Goal: Task Accomplishment & Management: Use online tool/utility

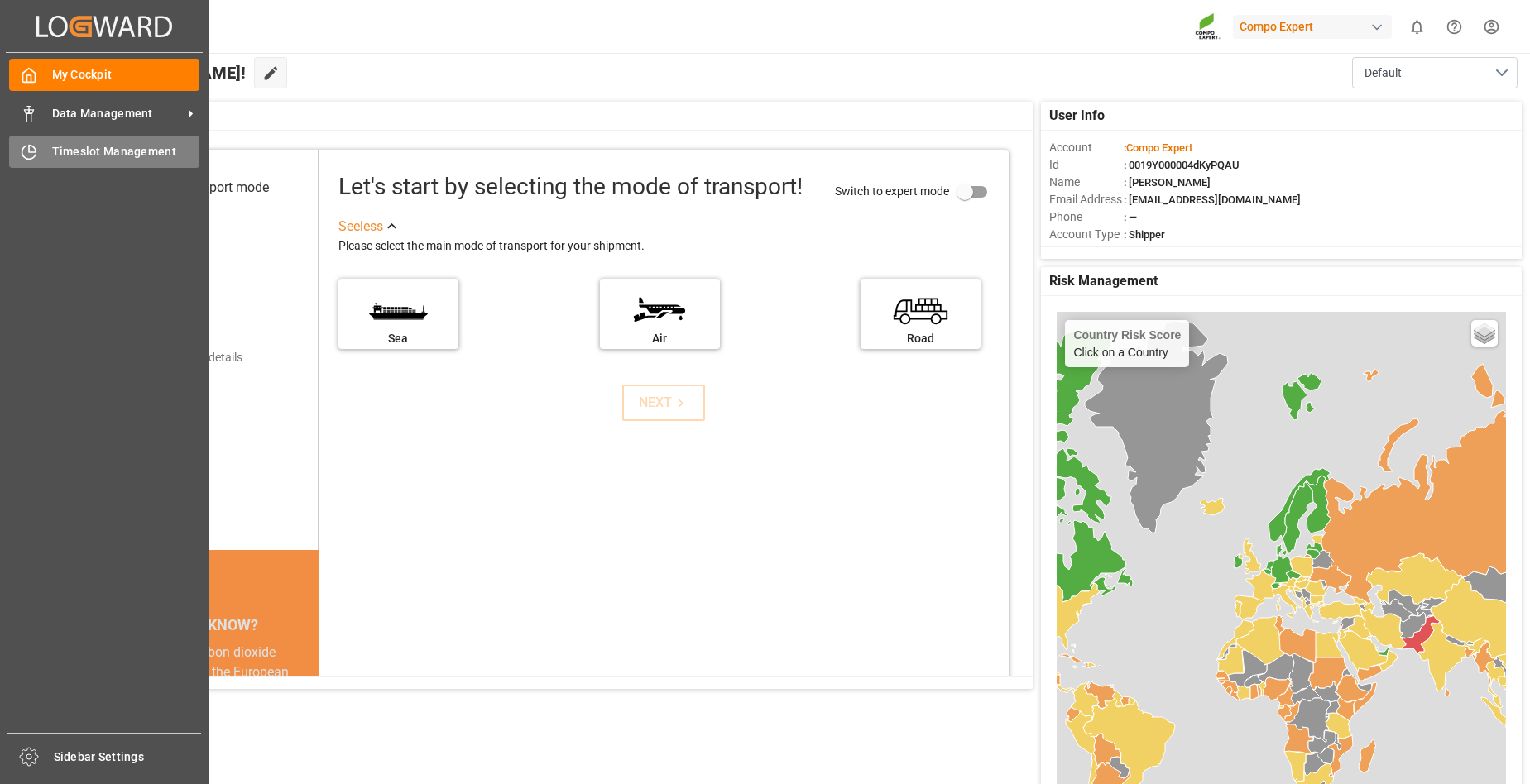
click at [80, 147] on span "Timeslot Management" at bounding box center [126, 152] width 148 height 18
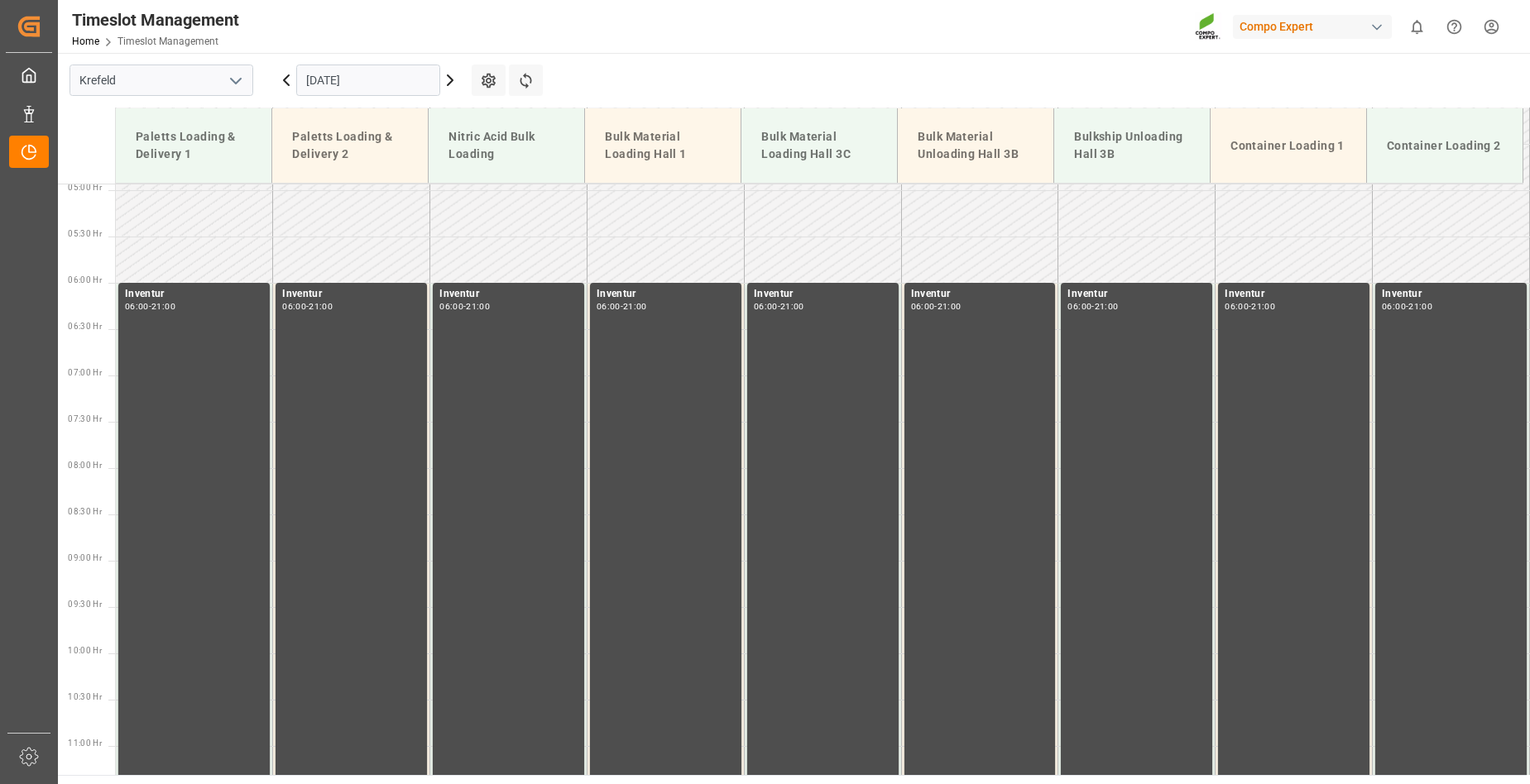
scroll to position [470, 0]
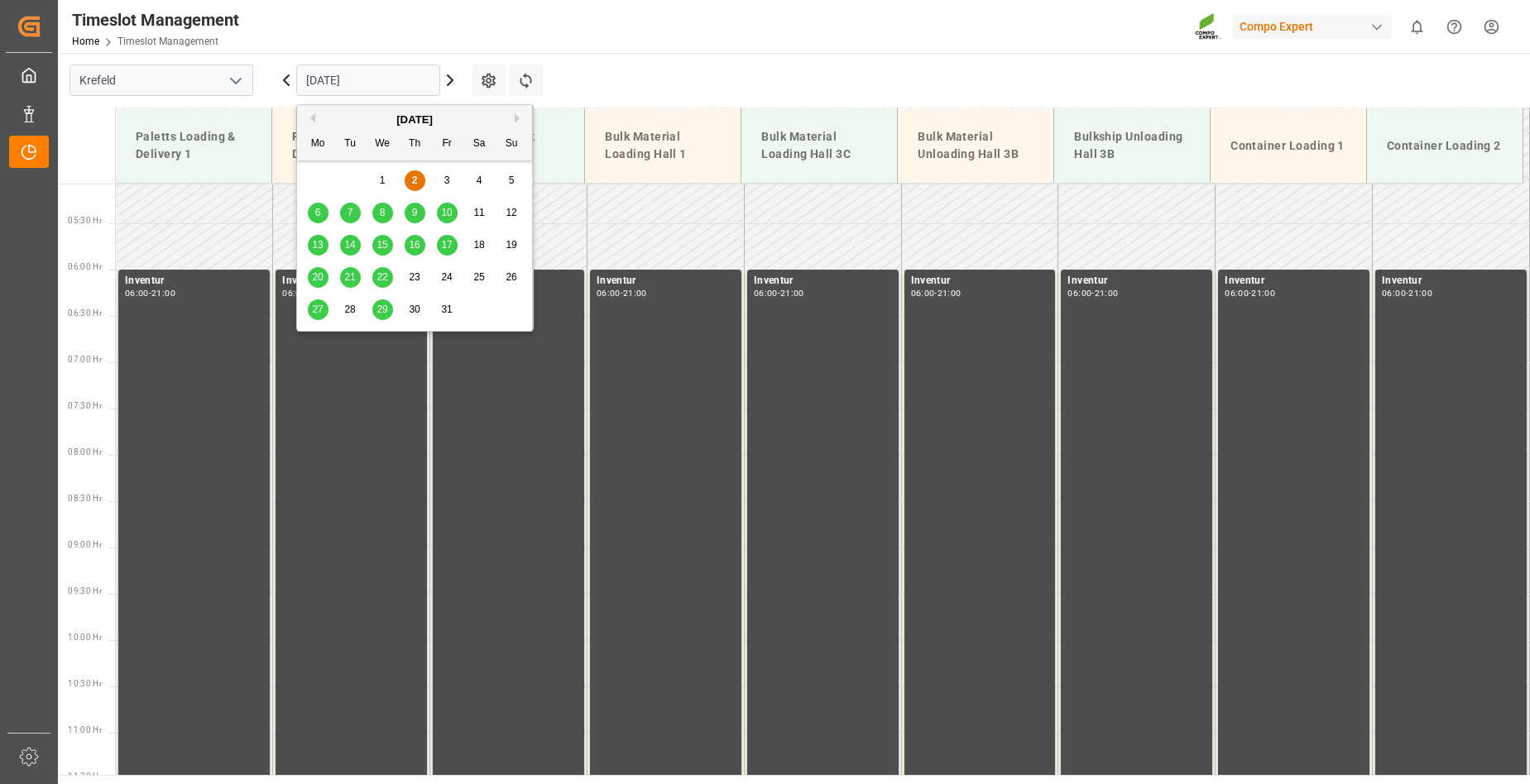
click at [399, 81] on input "[DATE]" at bounding box center [368, 80] width 144 height 32
click at [351, 209] on span "7" at bounding box center [350, 213] width 6 height 12
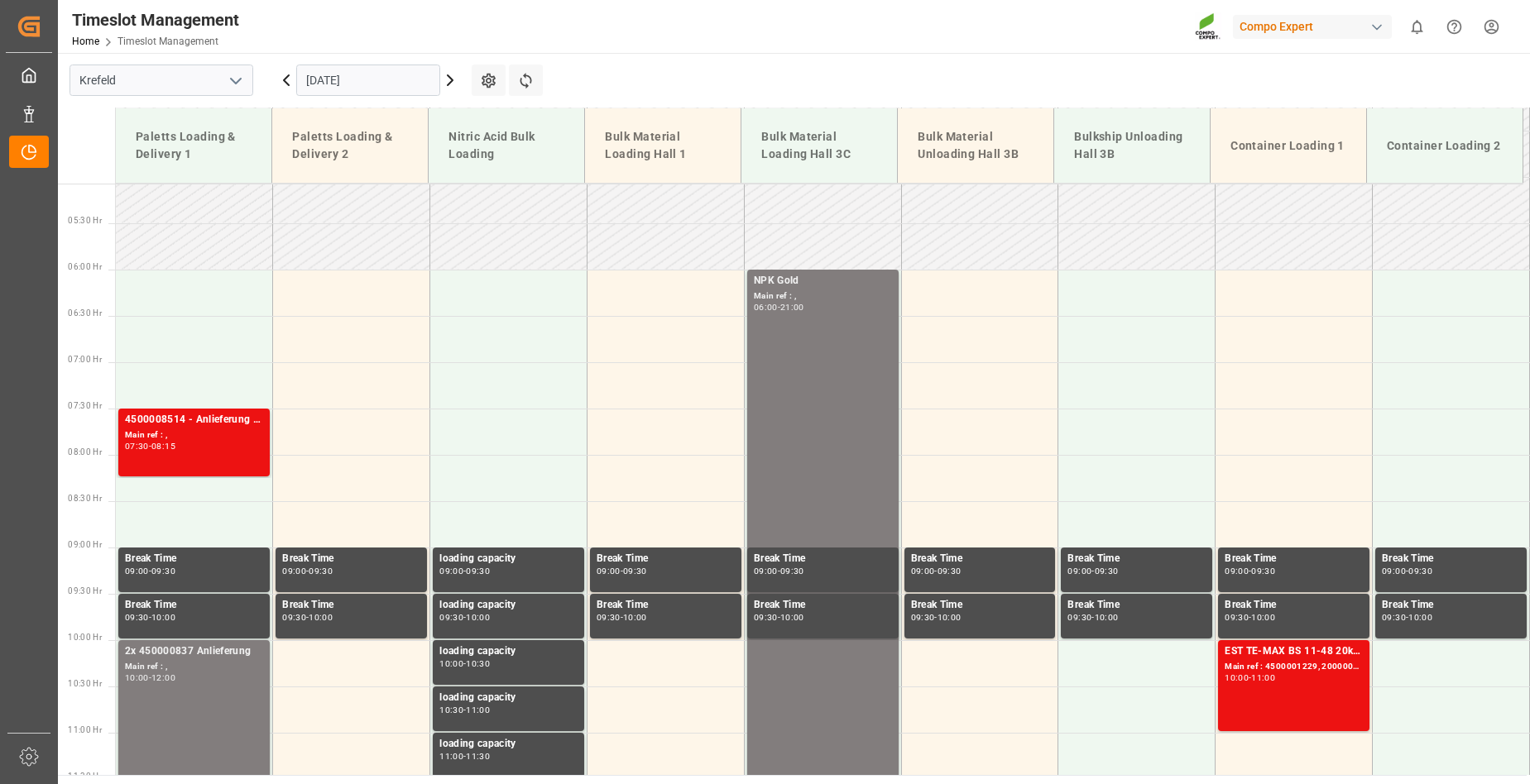
click at [286, 76] on icon at bounding box center [286, 80] width 20 height 20
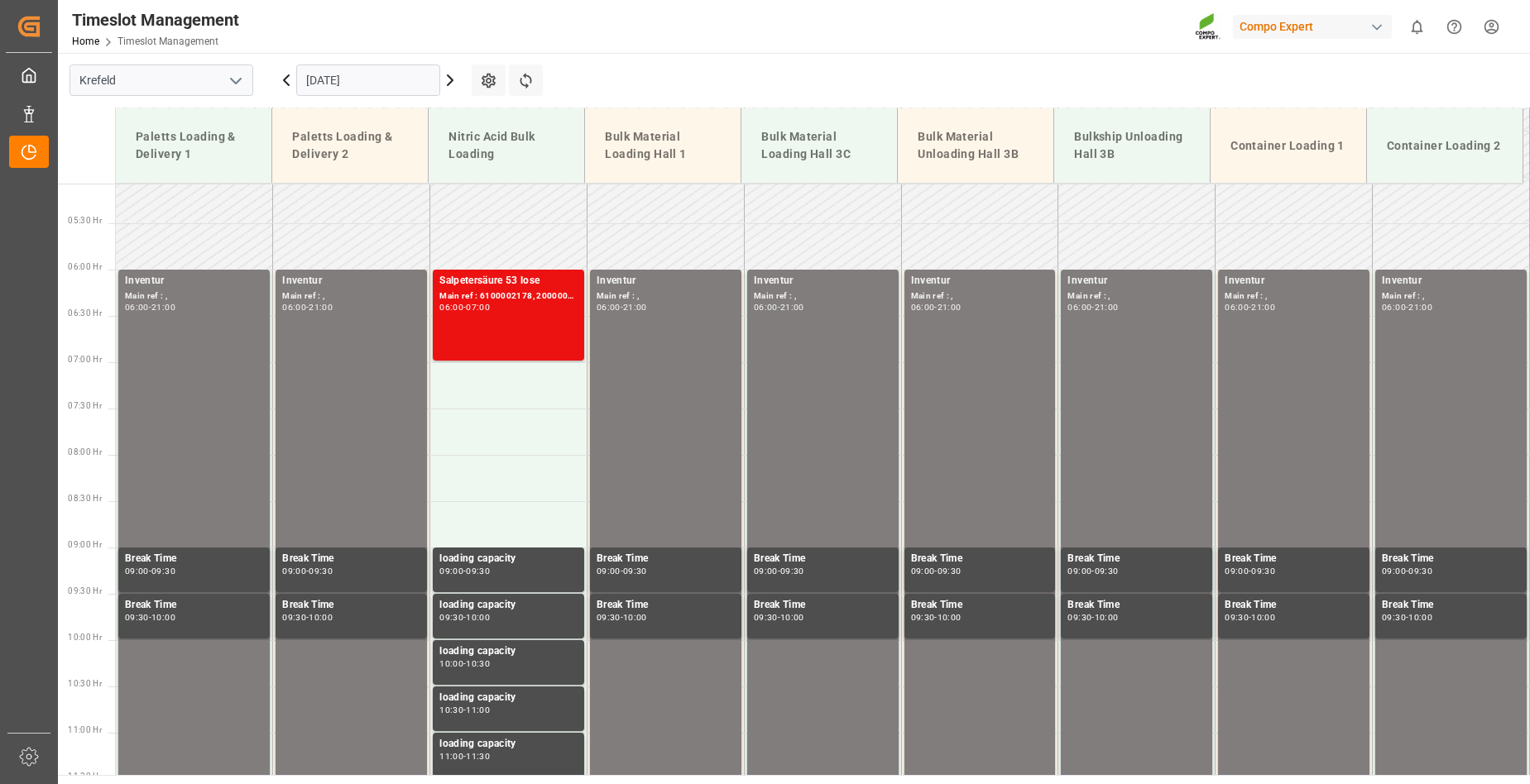
click at [445, 82] on icon at bounding box center [450, 80] width 20 height 20
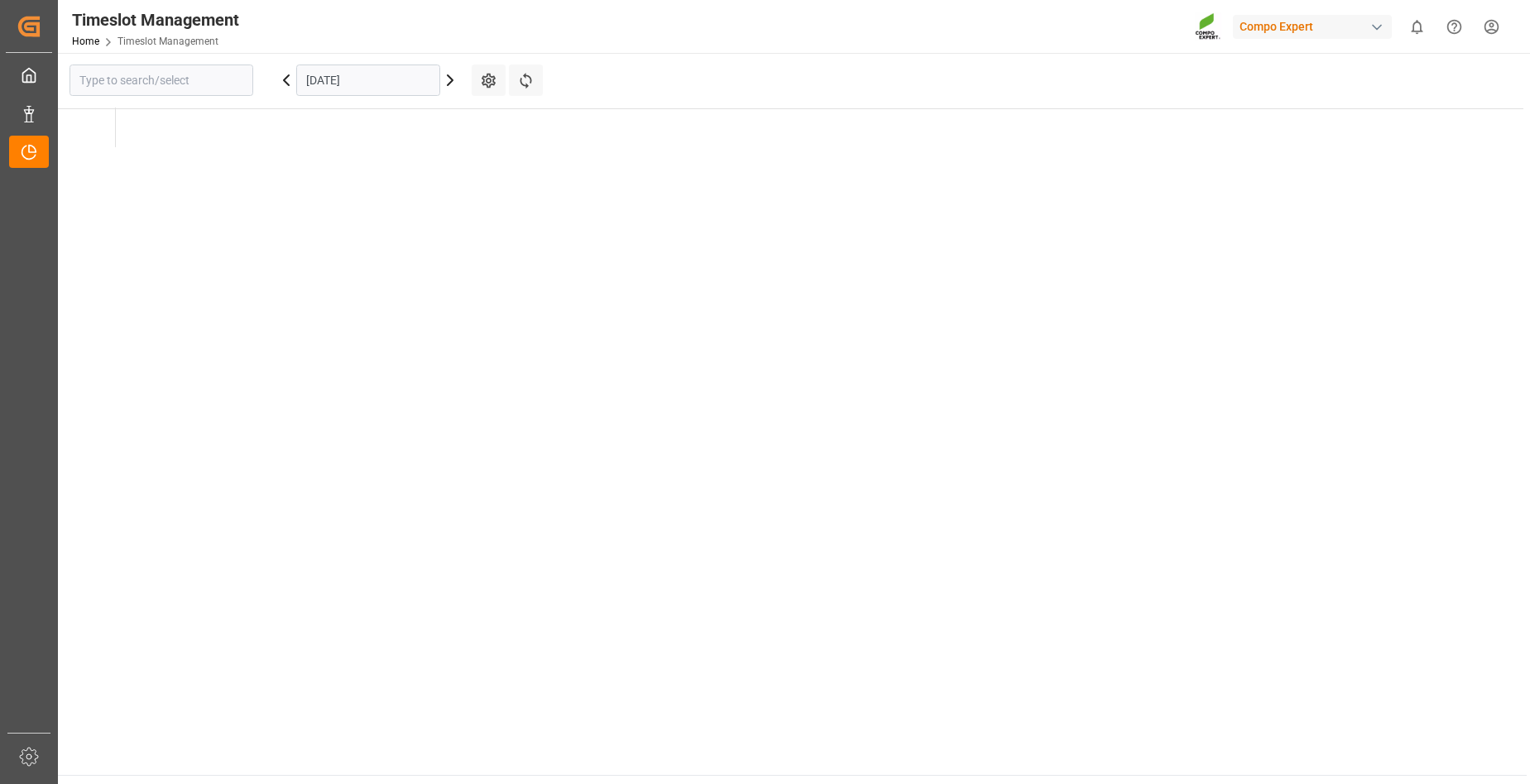
type input "Krefeld"
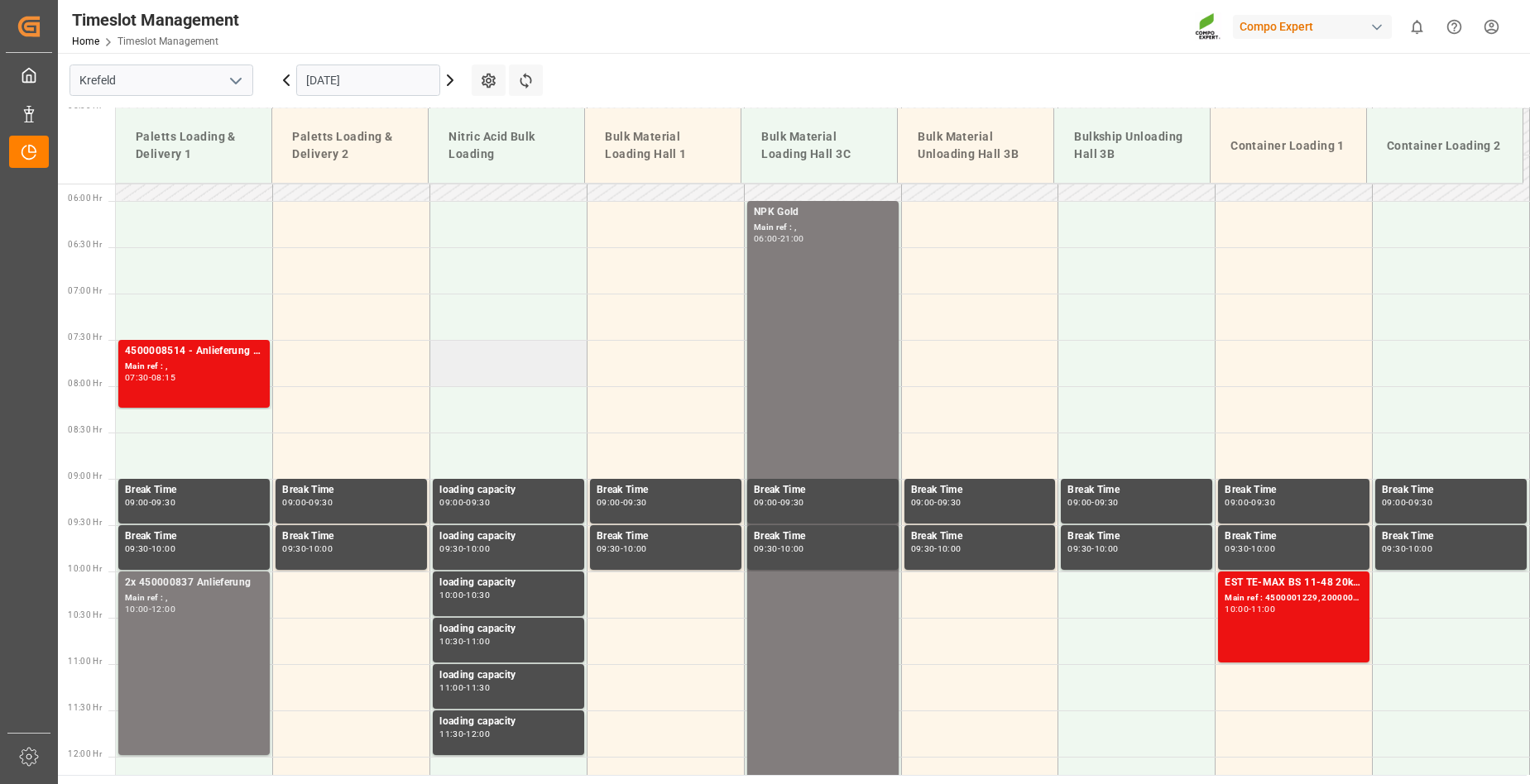
scroll to position [553, 0]
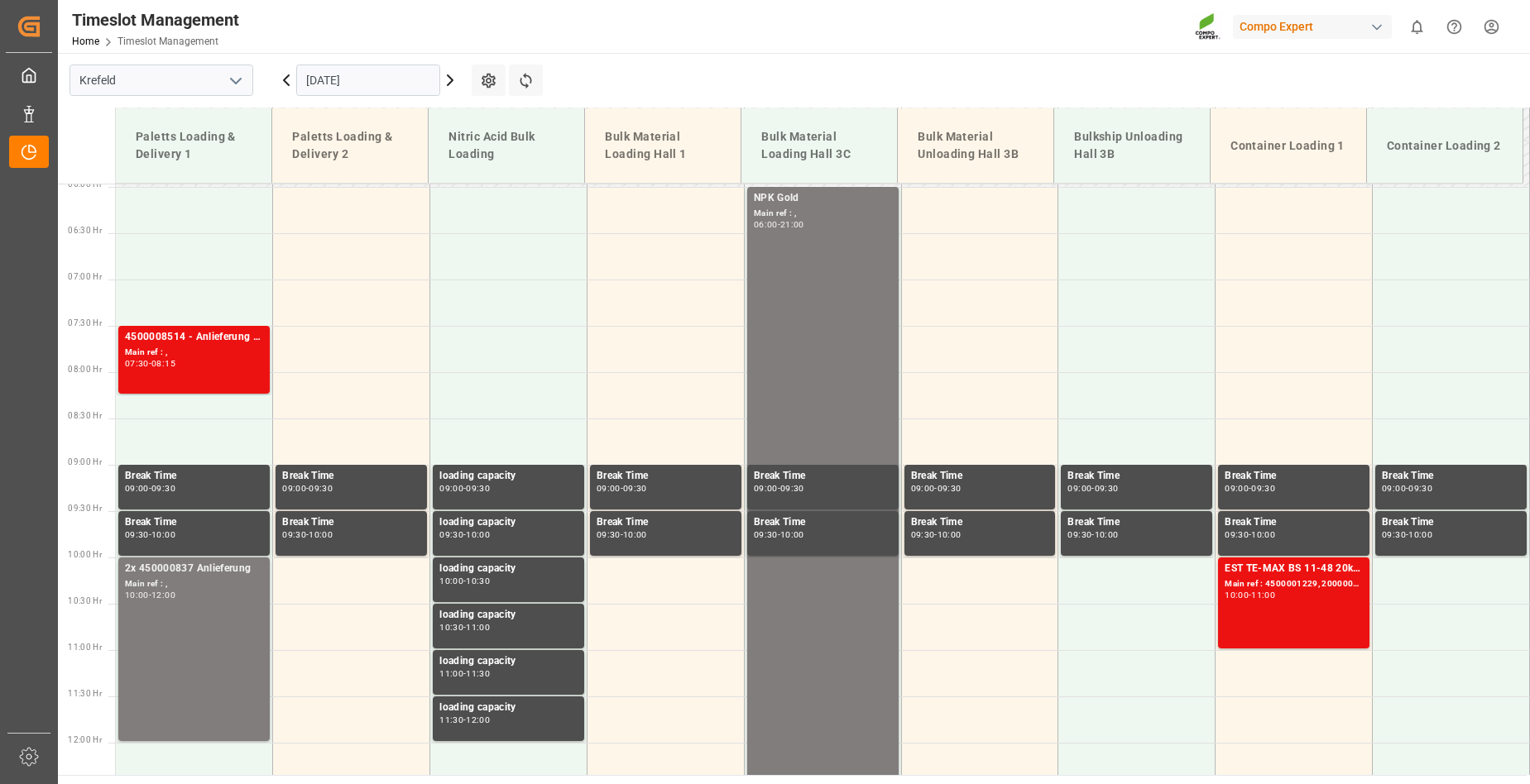
click at [455, 78] on icon at bounding box center [450, 80] width 20 height 20
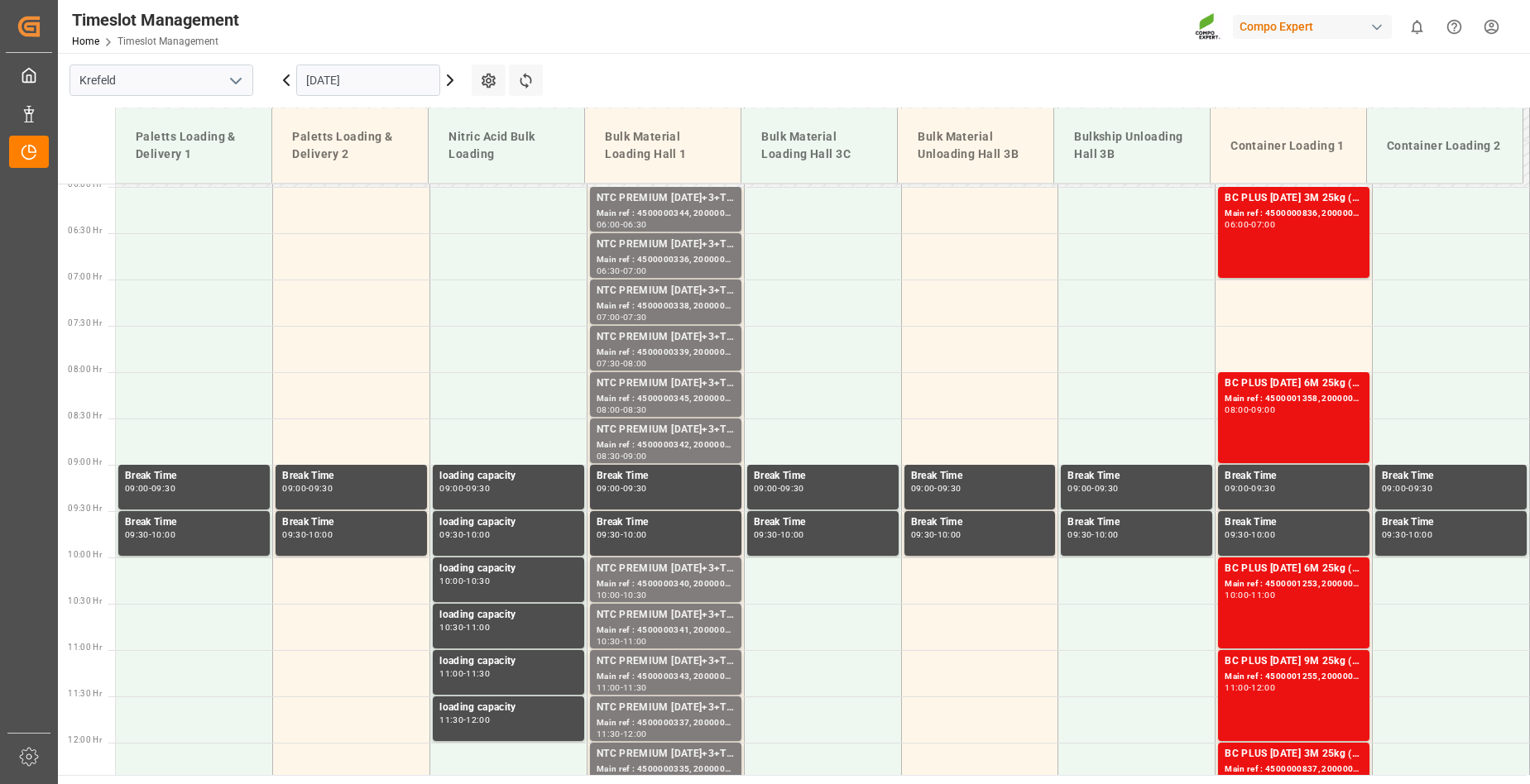
click at [450, 81] on icon at bounding box center [450, 80] width 20 height 20
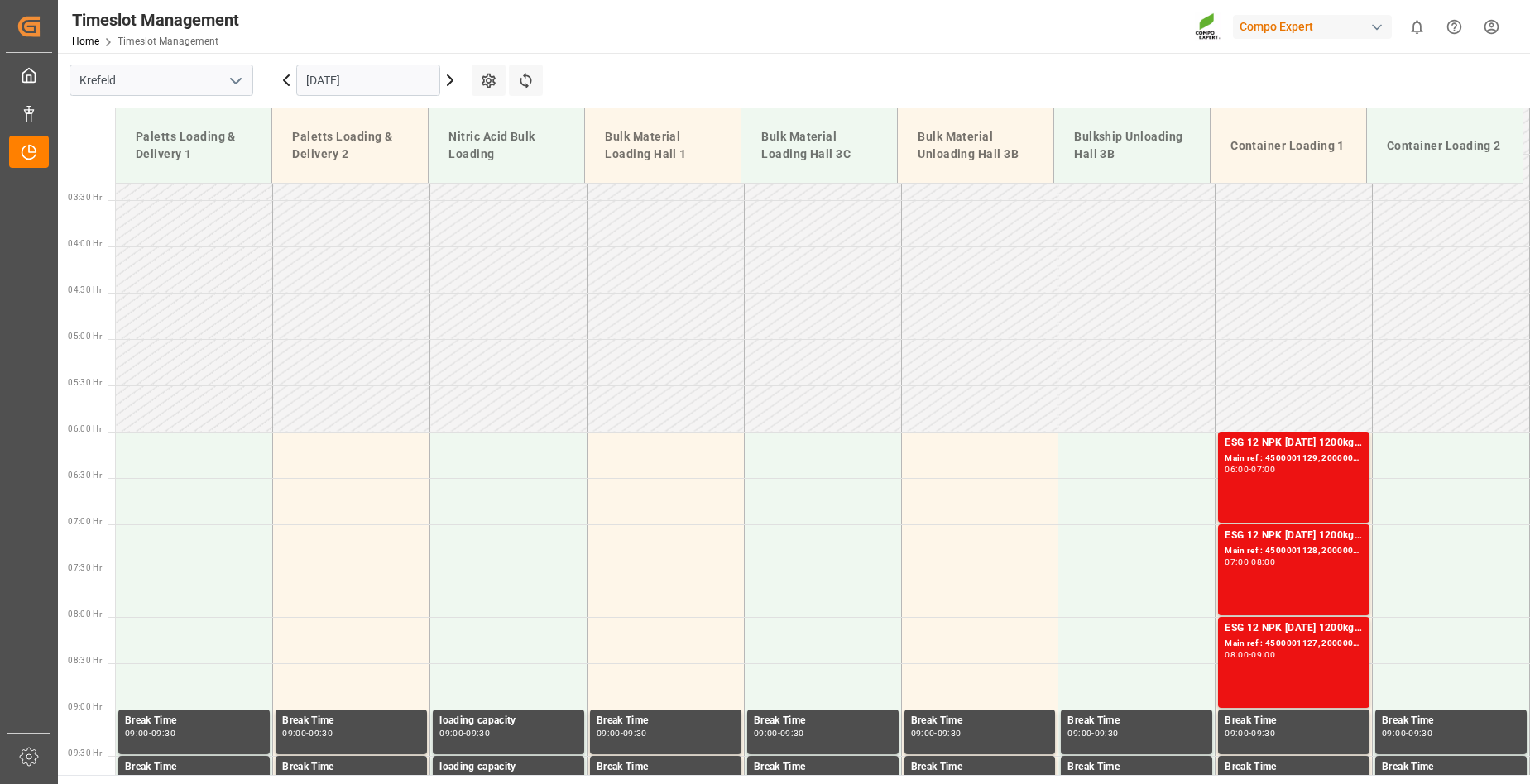
scroll to position [304, 0]
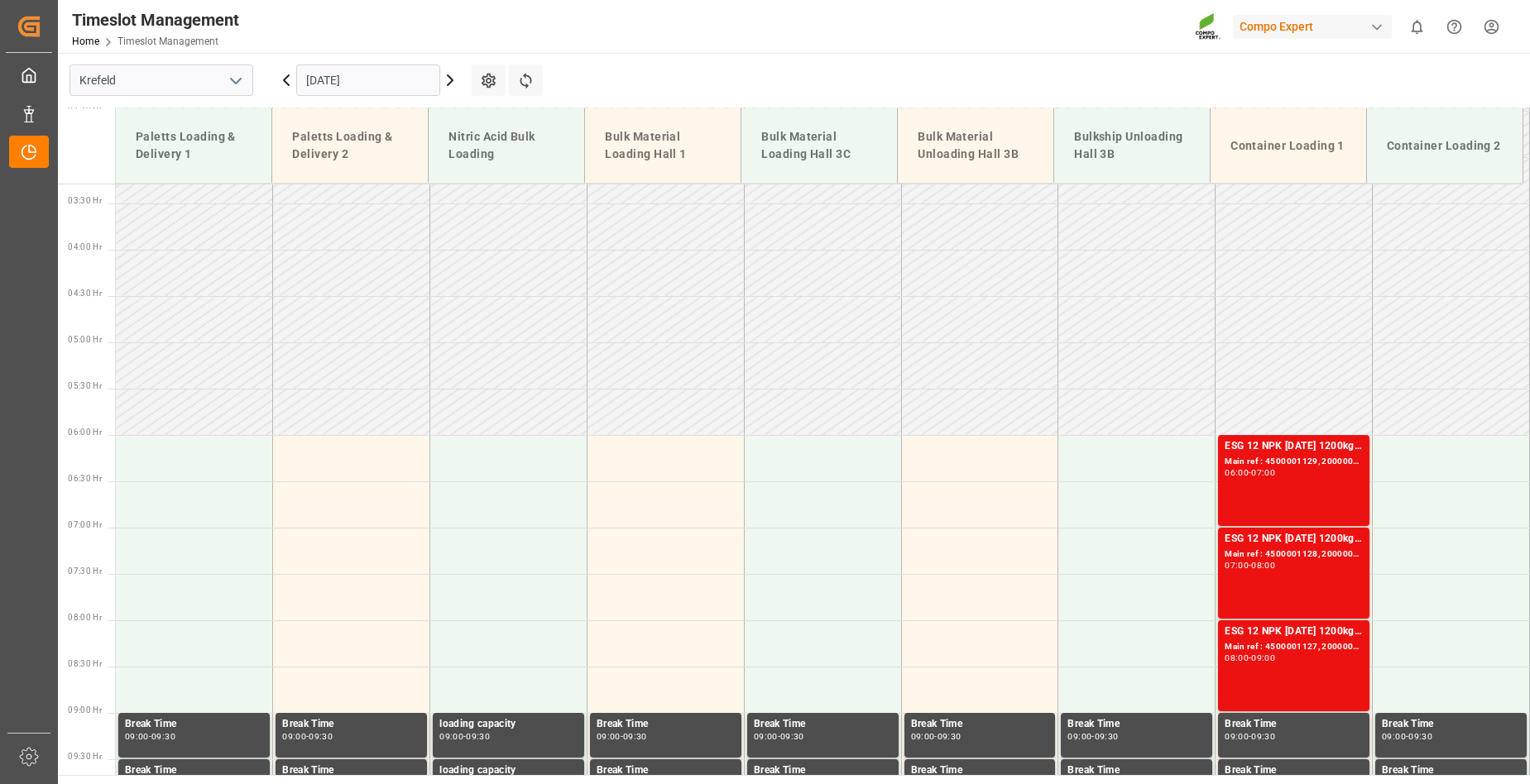
click at [448, 79] on icon at bounding box center [450, 80] width 20 height 20
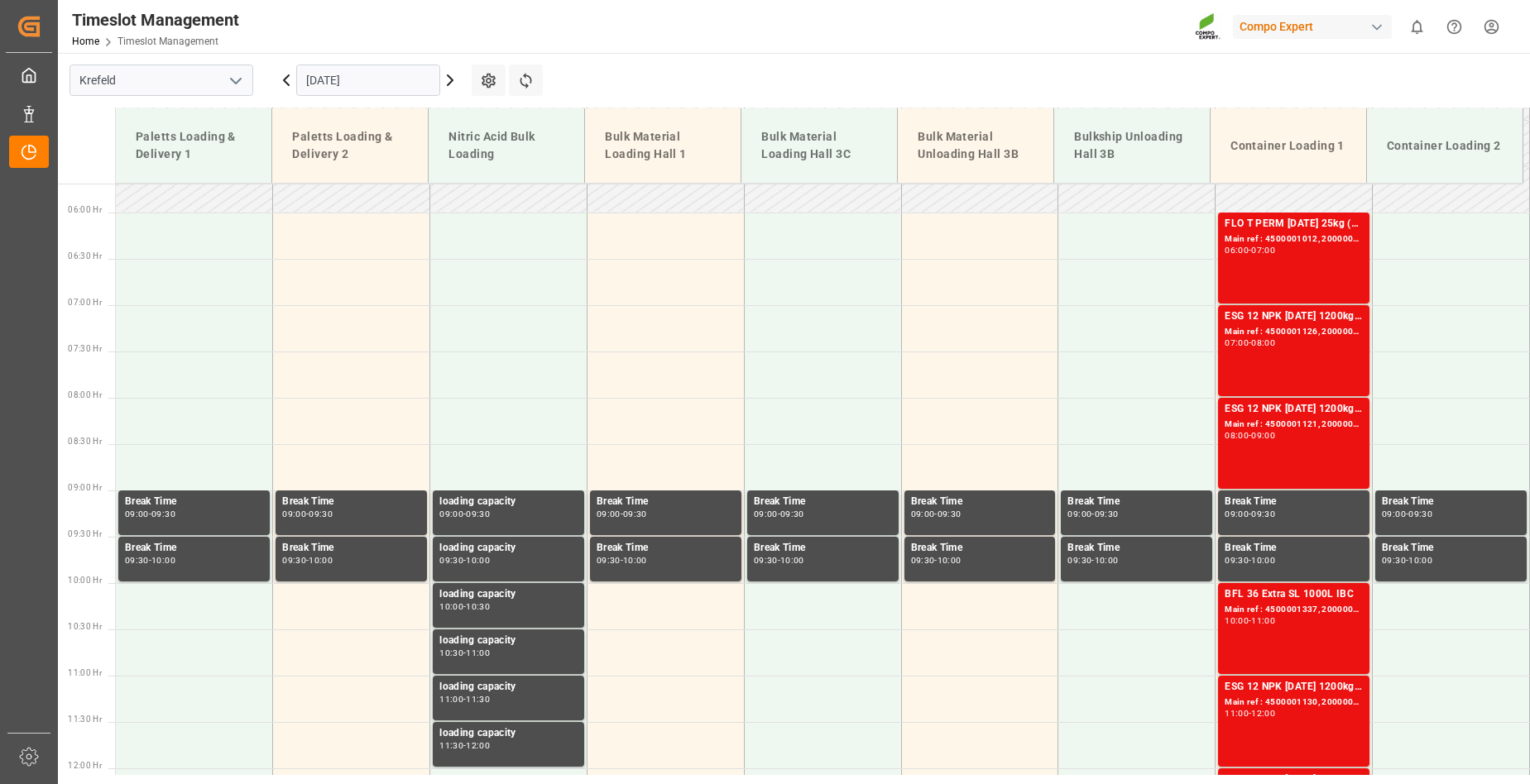
scroll to position [470, 0]
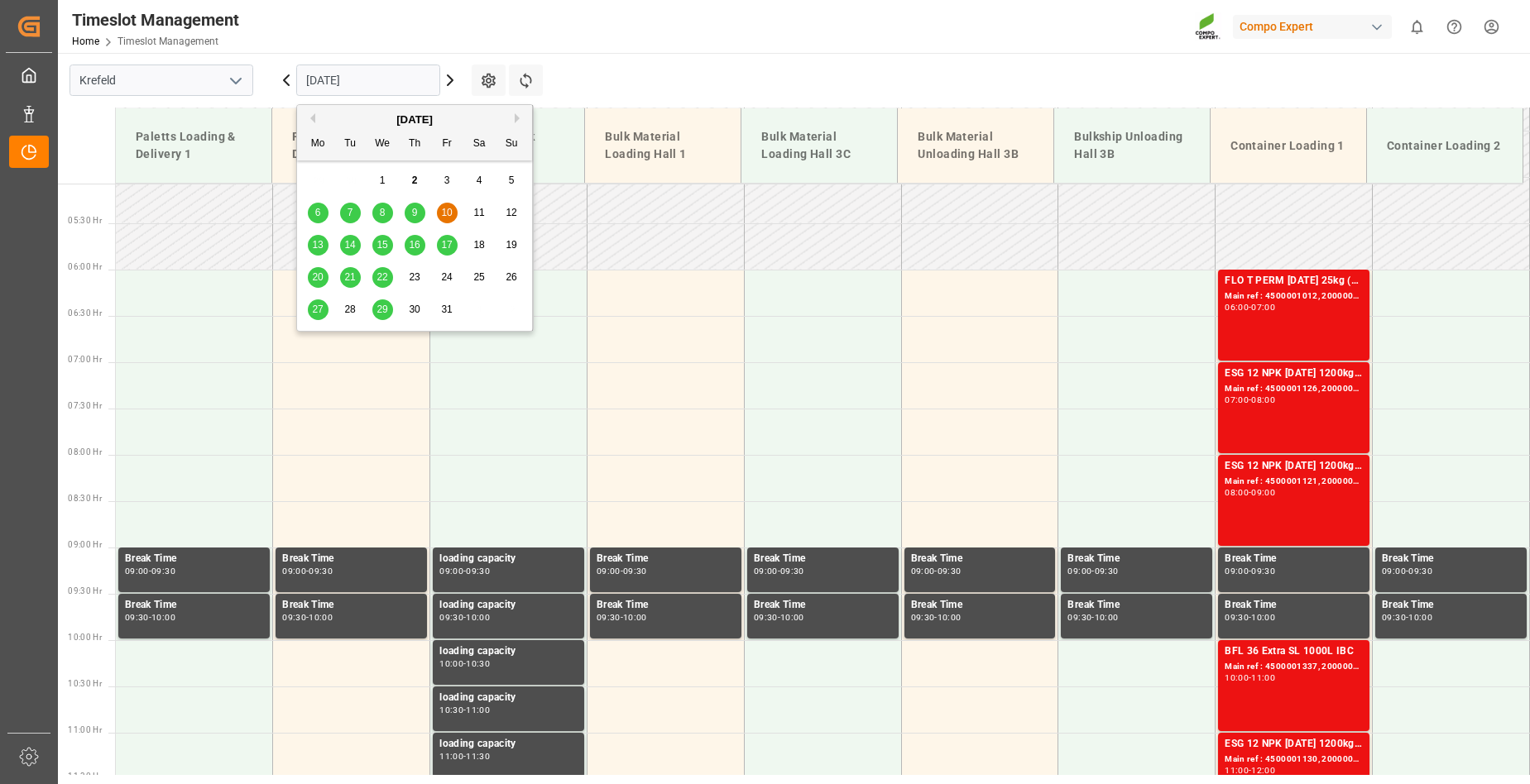
click at [385, 83] on input "[DATE]" at bounding box center [368, 80] width 144 height 32
click at [317, 242] on span "13" at bounding box center [317, 245] width 11 height 12
